Goal: Entertainment & Leisure: Consume media (video, audio)

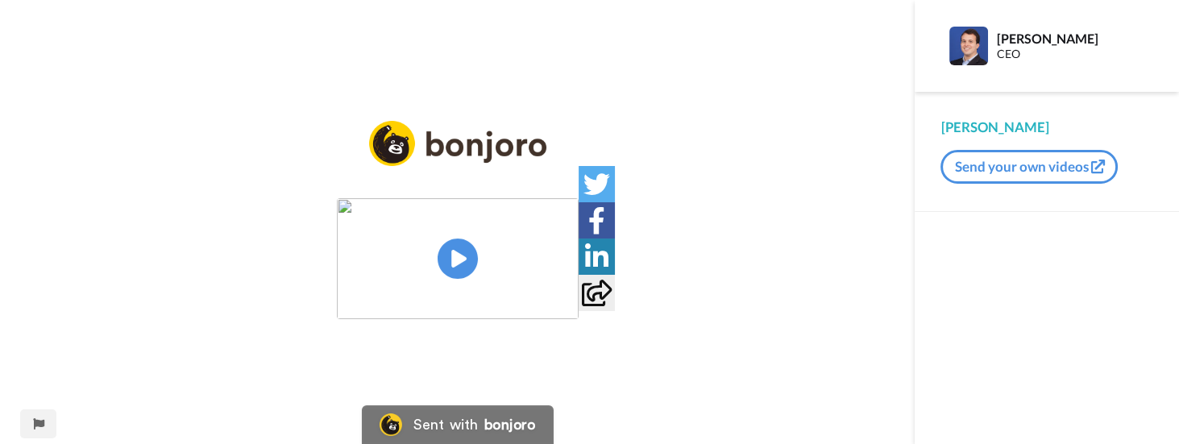
click at [464, 238] on img at bounding box center [458, 258] width 242 height 121
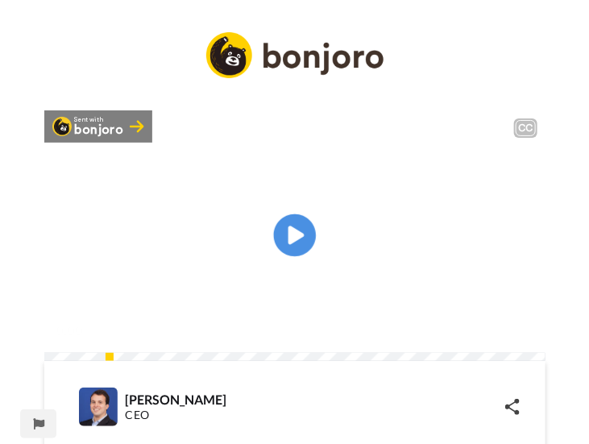
drag, startPoint x: 493, startPoint y: 290, endPoint x: 303, endPoint y: 250, distance: 194.4
click at [303, 250] on div "Sent with bonjoro CC Play/Pause 0:00 / 6:39" at bounding box center [294, 235] width 501 height 251
click at [305, 250] on icon at bounding box center [294, 235] width 43 height 43
click at [529, 319] on div "Dias, vou vir aqui e vou duplicar, fazer uma cópia." at bounding box center [294, 309] width 501 height 19
click at [525, 319] on div "Dias, vou vir aqui e vou duplicar, fazer uma cópia." at bounding box center [294, 309] width 501 height 19
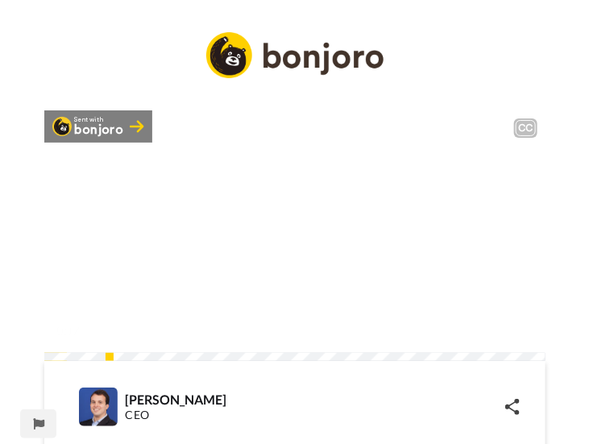
click at [463, 301] on video at bounding box center [294, 235] width 501 height 251
click at [514, 317] on video at bounding box center [294, 235] width 501 height 251
click at [523, 319] on div "Vou fazer uma cópia e deixar ele copiar mesmo as fontes de dados, ele vai" at bounding box center [294, 309] width 501 height 19
click at [525, 319] on div "Vou fazer uma cópia e deixar ele copiar mesmo as fontes de dados, ele vai" at bounding box center [294, 309] width 501 height 19
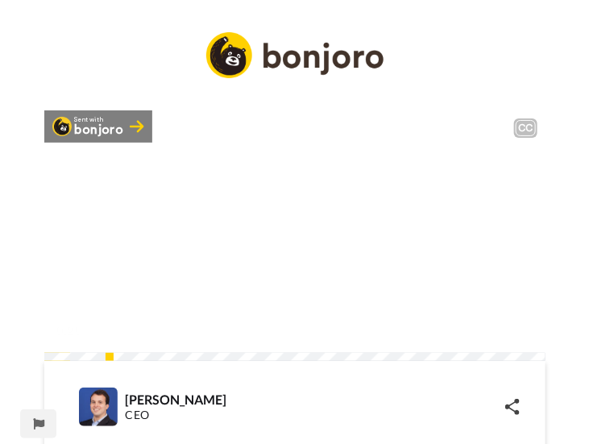
click at [525, 342] on div at bounding box center [522, 329] width 23 height 23
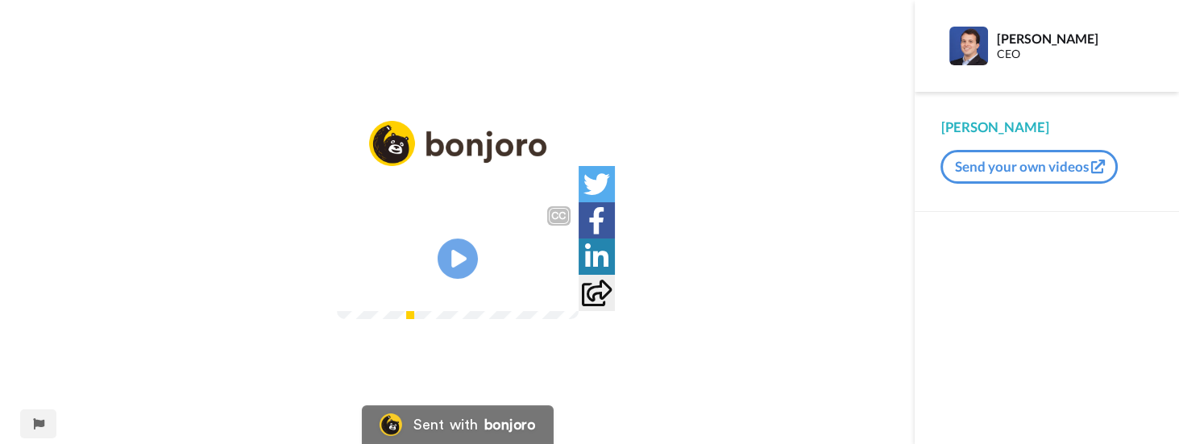
click at [531, 290] on video at bounding box center [458, 258] width 242 height 121
click at [578, 277] on div "Dias, vou vir aqui e vou duplicar, fazer uma cópia." at bounding box center [458, 257] width 242 height 39
drag, startPoint x: 718, startPoint y: 359, endPoint x: 846, endPoint y: 373, distance: 128.8
click at [846, 344] on div "CC Play/Pause adicionei aqui o nome do paciente, que nem precisava, porque via …" at bounding box center [457, 232] width 914 height 223
click at [844, 272] on div "CC Play/Pause Então eu não estou tirando ele aqui, mas tem filtro por profissio…" at bounding box center [457, 232] width 914 height 223
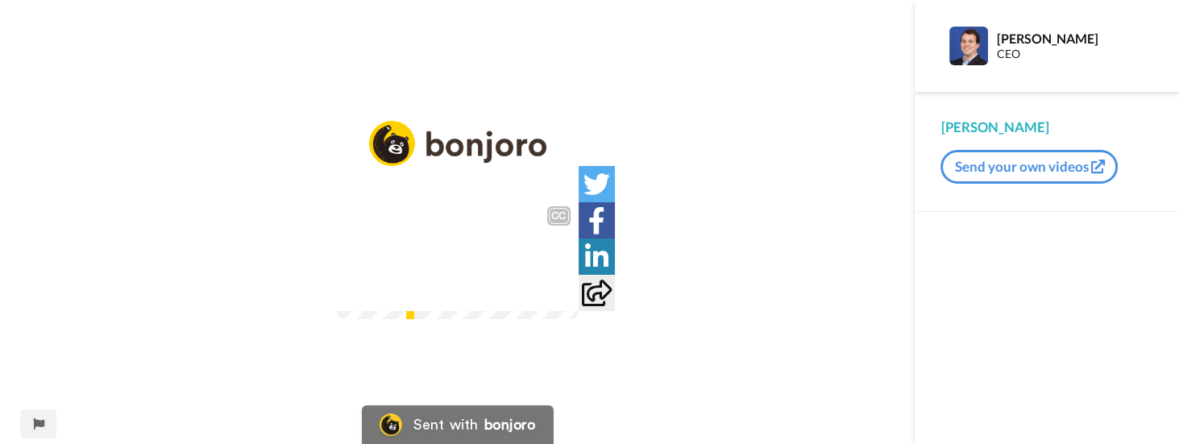
click at [337, 297] on video at bounding box center [458, 258] width 242 height 121
click at [469, 279] on icon "Play/Pause" at bounding box center [457, 259] width 43 height 77
click at [520, 319] on video at bounding box center [458, 258] width 242 height 121
click at [446, 258] on icon at bounding box center [457, 259] width 43 height 43
click at [440, 243] on icon "Play/Pause" at bounding box center [457, 259] width 43 height 77
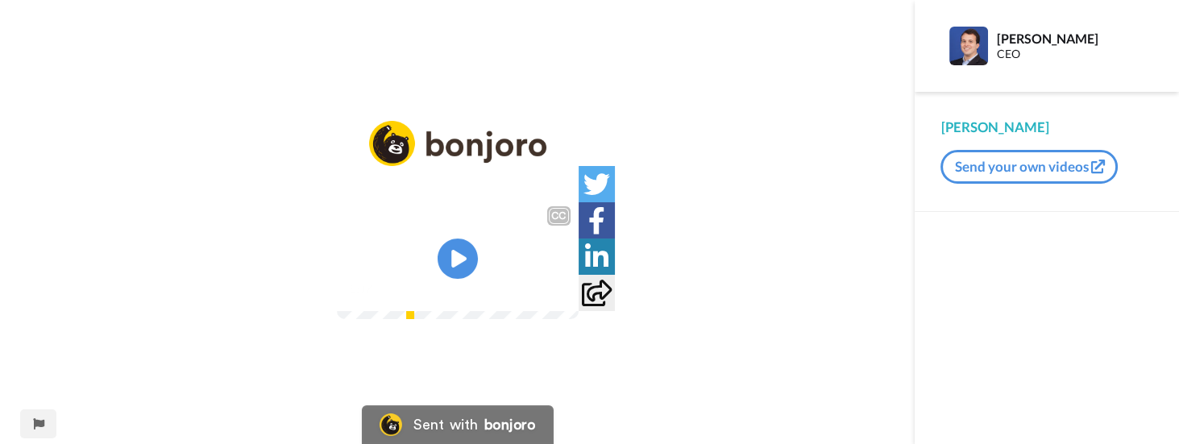
click at [337, 289] on video at bounding box center [458, 258] width 242 height 121
click at [402, 237] on video at bounding box center [458, 258] width 242 height 121
click at [404, 204] on video at bounding box center [458, 258] width 242 height 121
click at [416, 206] on video at bounding box center [458, 258] width 242 height 121
click at [385, 296] on video at bounding box center [458, 258] width 242 height 121
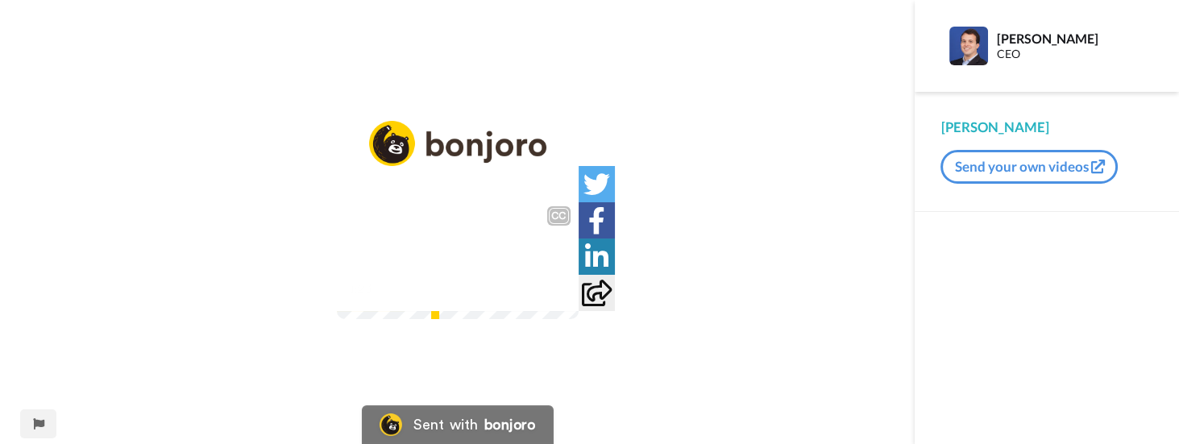
click at [371, 291] on video at bounding box center [458, 258] width 242 height 121
